Goal: Task Accomplishment & Management: Manage account settings

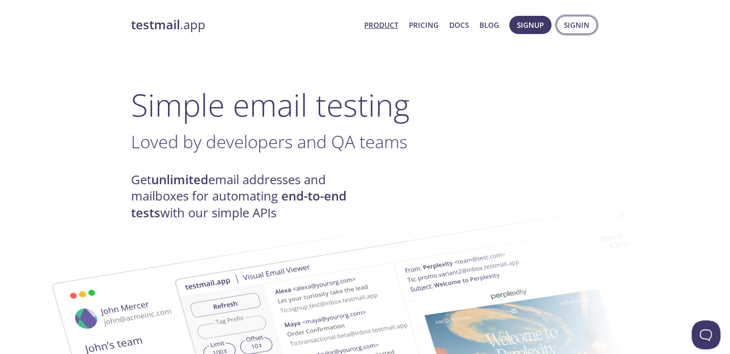
click at [585, 25] on span "Signin" at bounding box center [576, 25] width 25 height 12
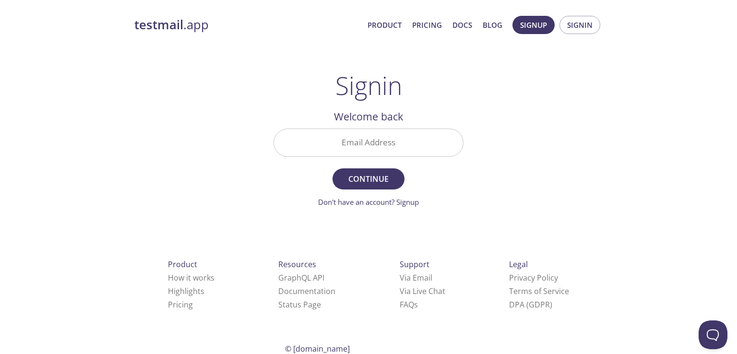
click at [353, 136] on input "Email Address" at bounding box center [368, 142] width 189 height 27
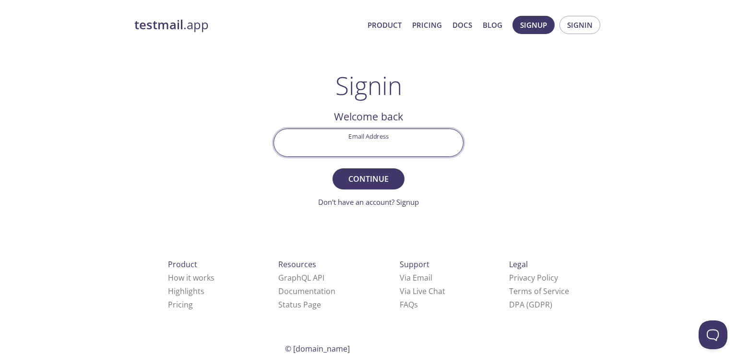
paste input "[EMAIL_ADDRESS][DOMAIN_NAME]"
type input "[EMAIL_ADDRESS][DOMAIN_NAME]"
click at [375, 181] on span "Continue" at bounding box center [368, 178] width 51 height 13
paste input "H58K5Z6"
type input "H58K5Z6"
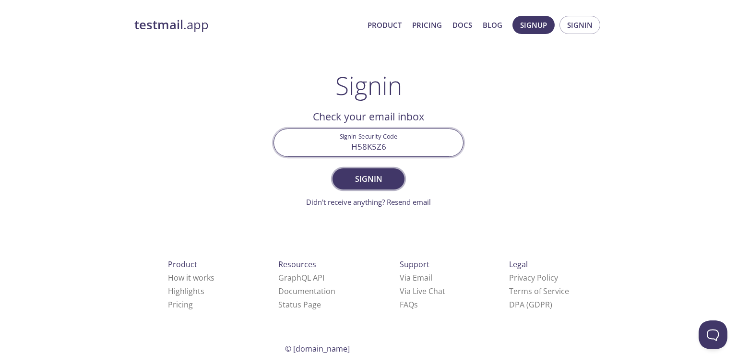
click at [374, 175] on span "Signin" at bounding box center [368, 178] width 51 height 13
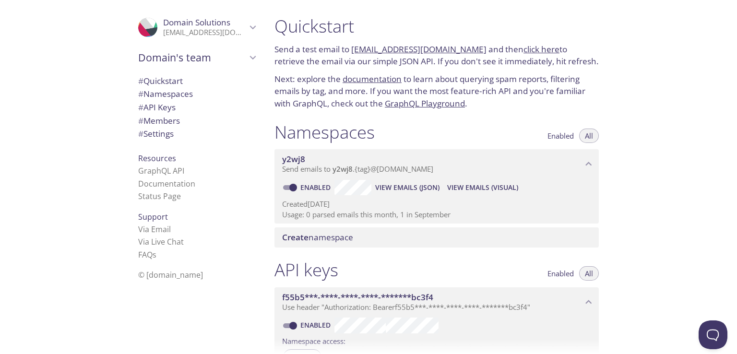
drag, startPoint x: 350, startPoint y: 53, endPoint x: 467, endPoint y: 50, distance: 117.1
click at [467, 50] on p "Send a test email to [EMAIL_ADDRESS][DOMAIN_NAME] and then click here to retrie…" at bounding box center [436, 55] width 324 height 24
click at [381, 27] on h1 "Quickstart" at bounding box center [436, 26] width 324 height 22
click at [351, 37] on h1 "Quickstart" at bounding box center [436, 26] width 324 height 22
click at [416, 49] on link "[EMAIL_ADDRESS][DOMAIN_NAME]" at bounding box center [418, 49] width 135 height 11
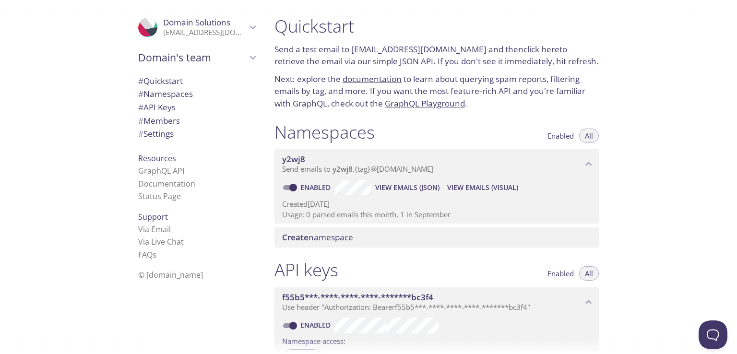
click at [359, 50] on link "[EMAIL_ADDRESS][DOMAIN_NAME]" at bounding box center [418, 49] width 135 height 11
click at [345, 41] on div "Quickstart Send a test email to [EMAIL_ADDRESS][DOMAIN_NAME] and then click her…" at bounding box center [437, 63] width 340 height 106
drag, startPoint x: 350, startPoint y: 44, endPoint x: 468, endPoint y: 53, distance: 118.4
click at [468, 53] on p "Send a test email to [EMAIL_ADDRESS][DOMAIN_NAME] and then click here to retrie…" at bounding box center [436, 55] width 324 height 24
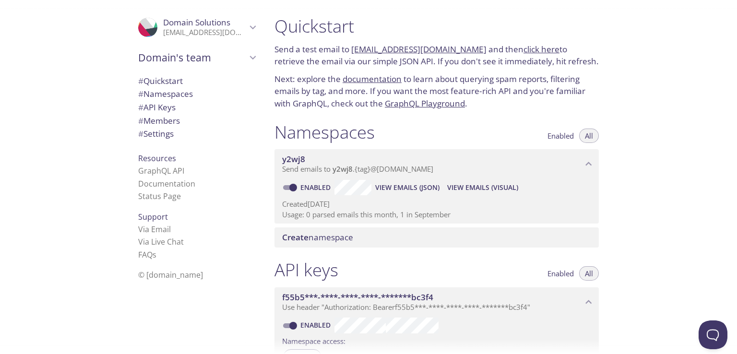
copy p "[EMAIL_ADDRESS][DOMAIN_NAME]"
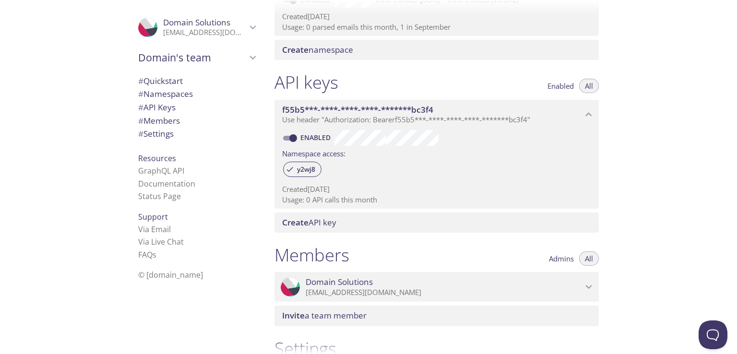
scroll to position [136, 0]
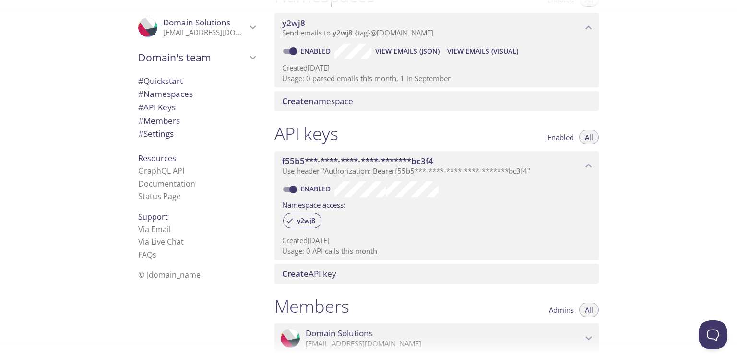
click at [159, 95] on span "# Namespaces" at bounding box center [165, 93] width 55 height 11
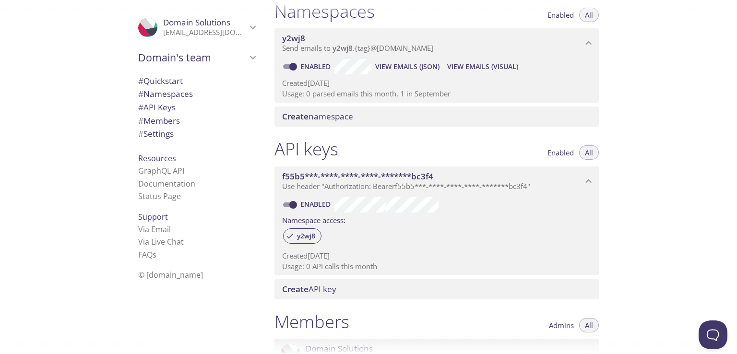
click at [317, 118] on span "Create namespace" at bounding box center [317, 116] width 71 height 11
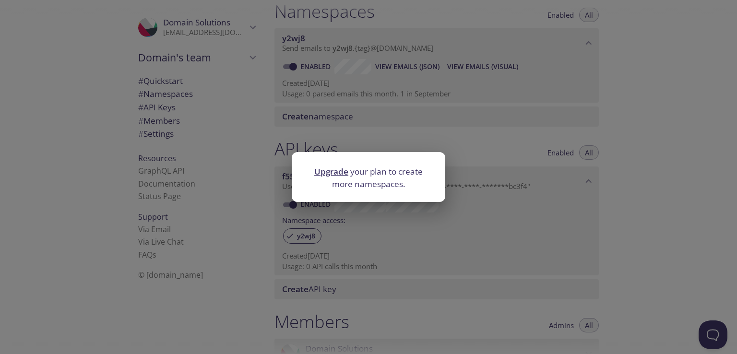
click at [267, 175] on div "Upgrade your plan to create more namespaces." at bounding box center [368, 177] width 737 height 354
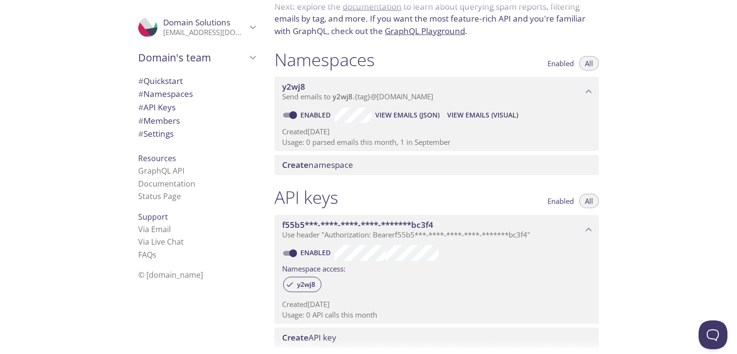
scroll to position [25, 0]
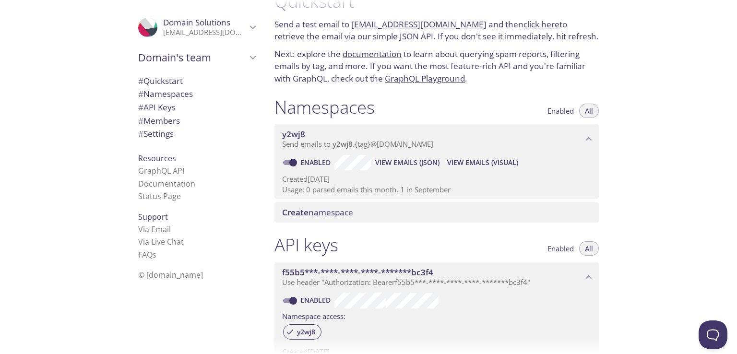
click at [555, 111] on span "Enabled" at bounding box center [560, 111] width 26 height 0
click at [587, 111] on span "All" at bounding box center [589, 111] width 8 height 0
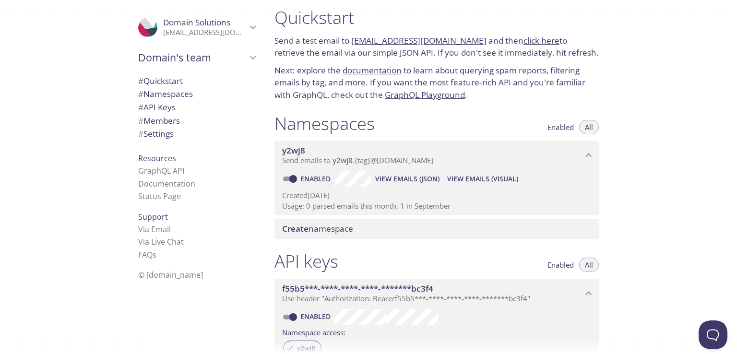
scroll to position [0, 0]
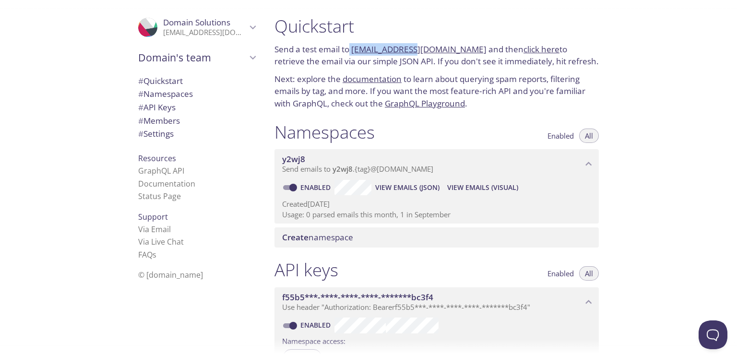
drag, startPoint x: 350, startPoint y: 51, endPoint x: 411, endPoint y: 51, distance: 60.9
click at [411, 51] on p "Send a test email to [EMAIL_ADDRESS][DOMAIN_NAME] and then click here to retrie…" at bounding box center [436, 55] width 324 height 24
click at [161, 121] on span "# Members" at bounding box center [159, 120] width 42 height 11
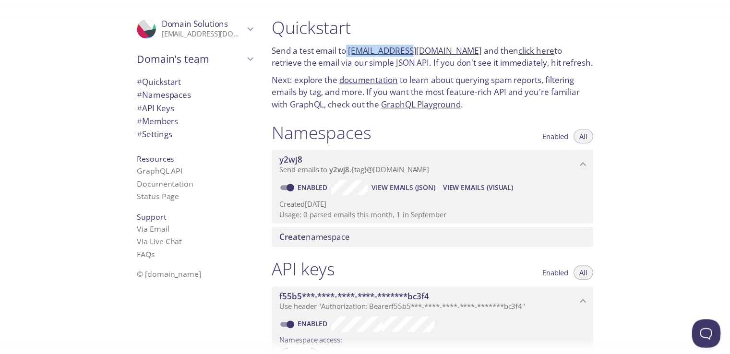
scroll to position [192, 0]
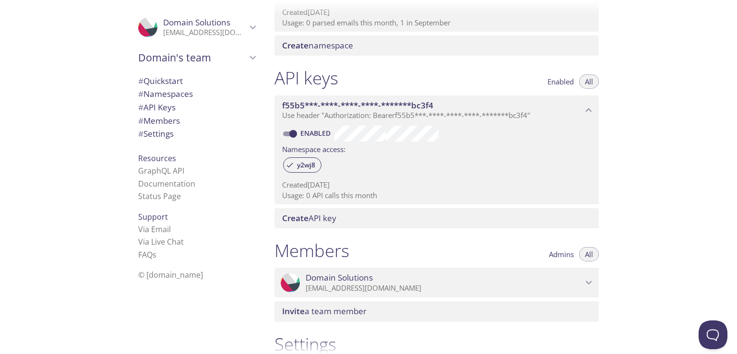
click at [247, 25] on icon "Domain Solutions" at bounding box center [253, 27] width 12 height 12
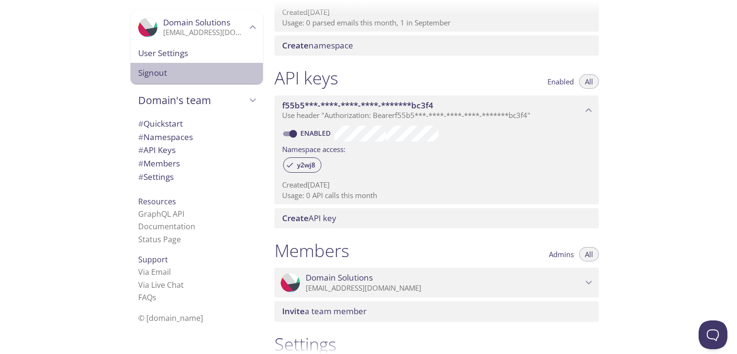
click at [147, 72] on span "Signout" at bounding box center [196, 73] width 117 height 12
